Goal: Use online tool/utility: Use online tool/utility

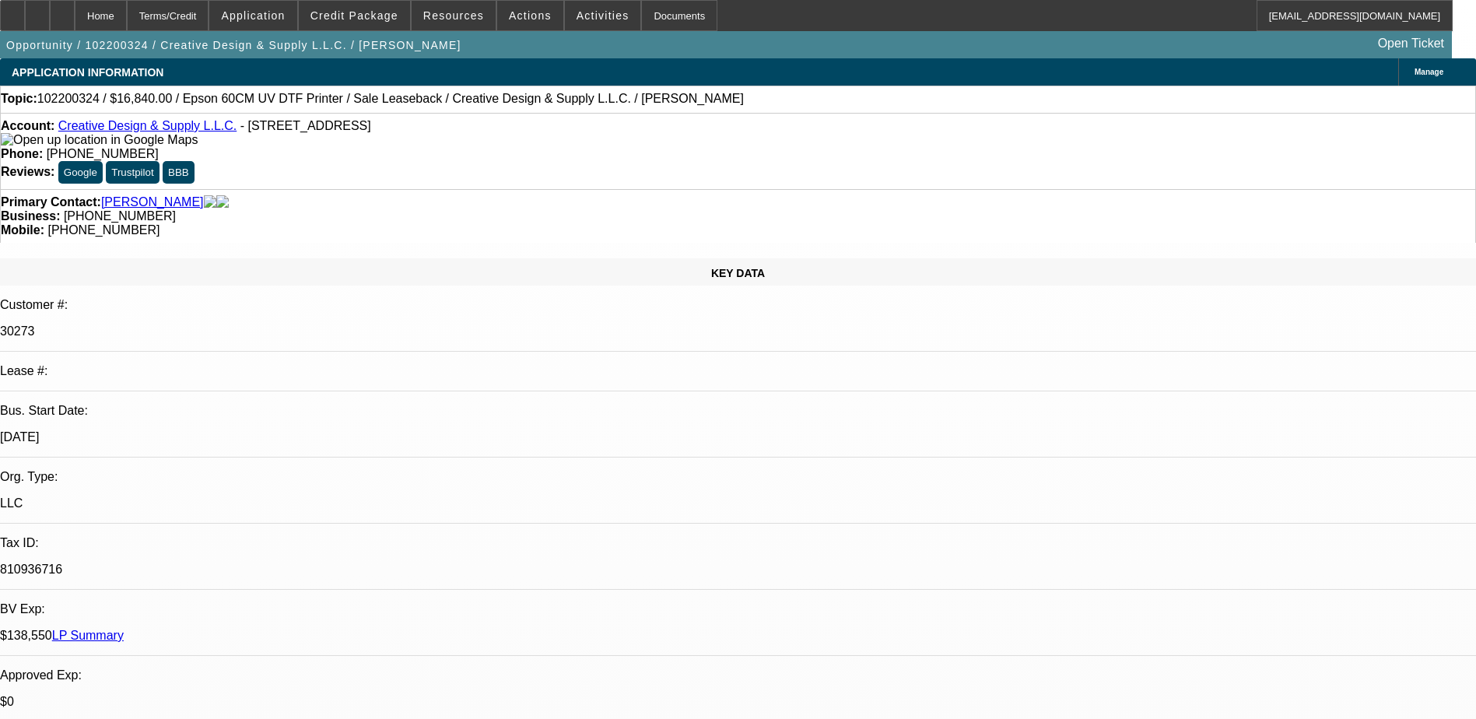
select select "0"
select select "6"
select select "0"
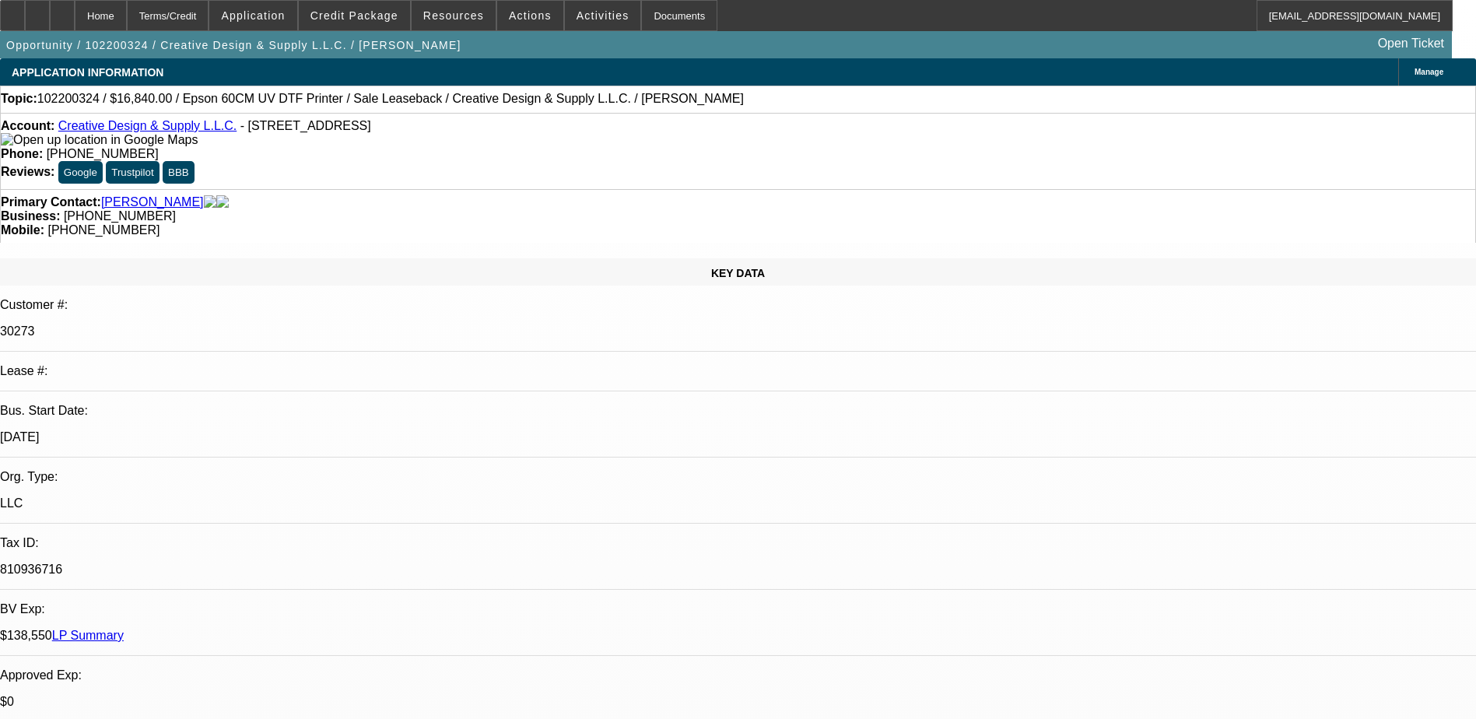
select select "0"
select select "6"
select select "0"
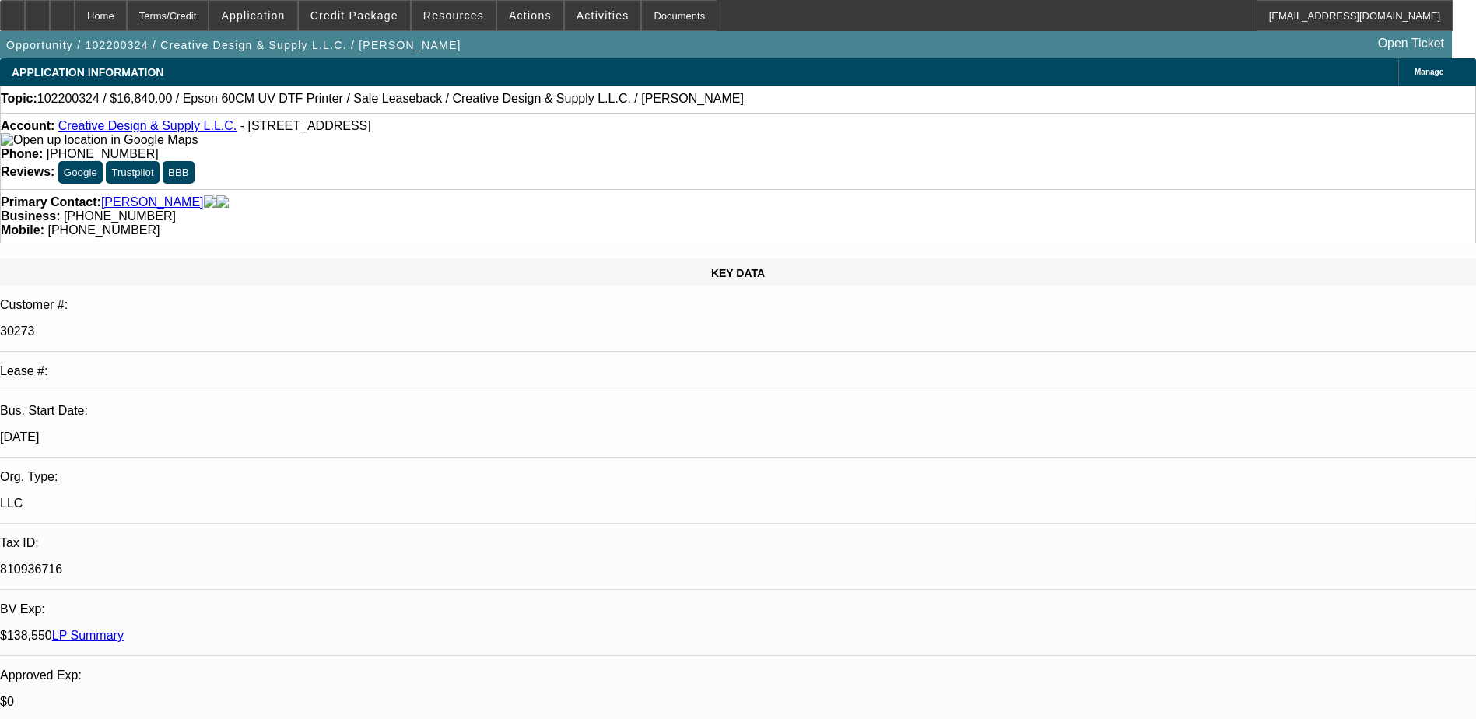
select select "0"
select select "6"
select select "0"
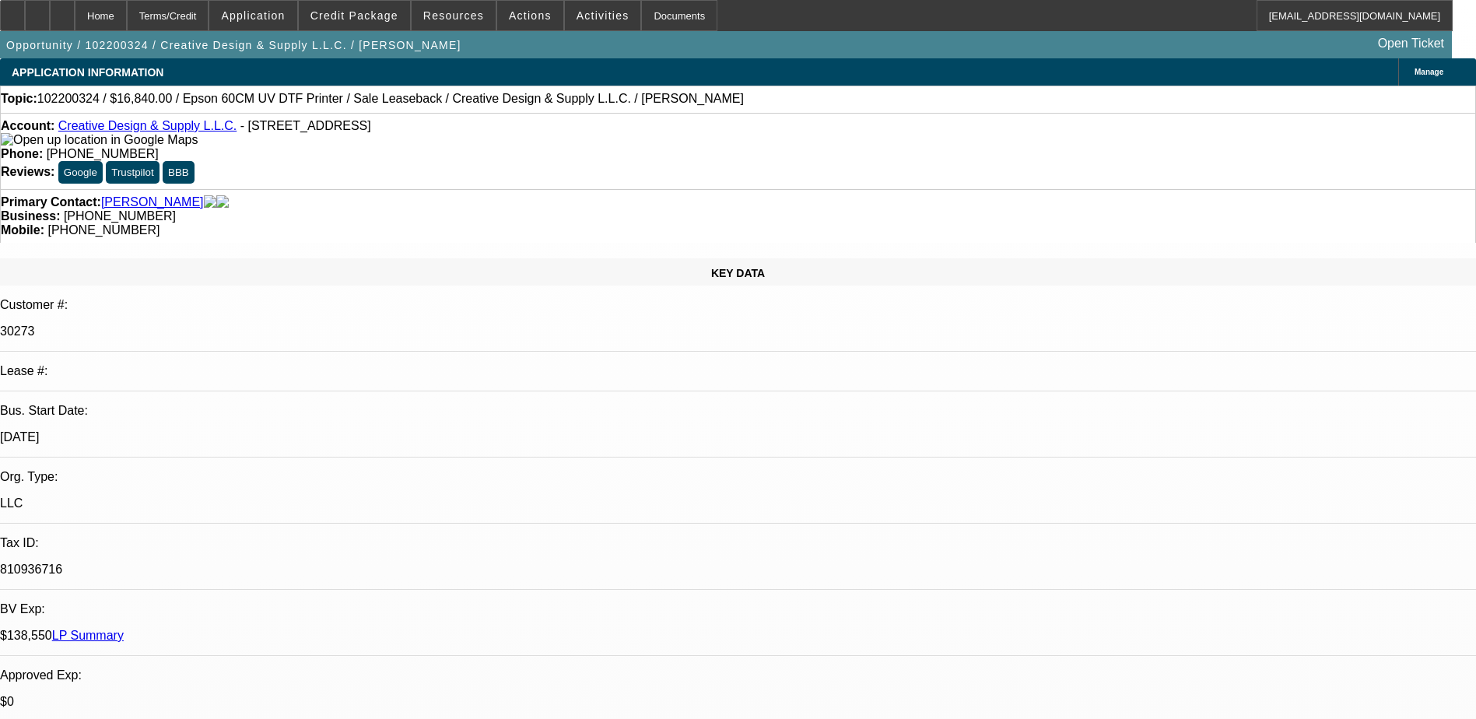
select select "6"
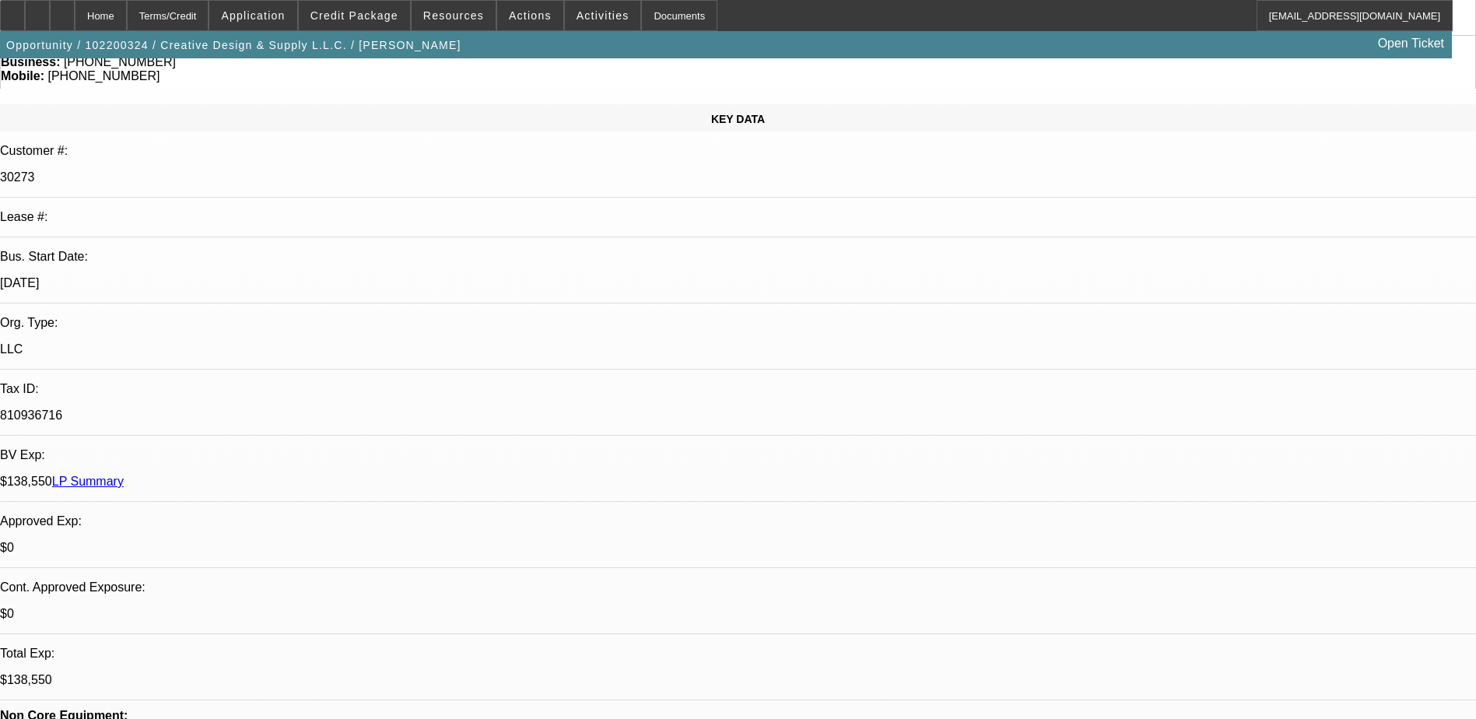
scroll to position [156, 0]
